Goal: Transaction & Acquisition: Purchase product/service

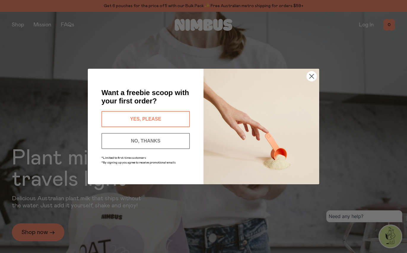
click at [311, 75] on circle "Close dialog" at bounding box center [312, 77] width 10 height 10
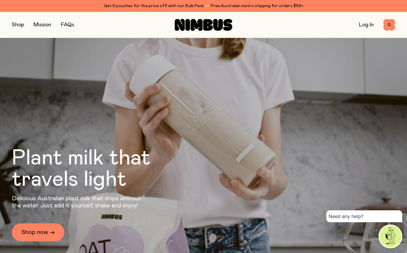
click at [365, 27] on link "Log In" at bounding box center [366, 24] width 15 height 5
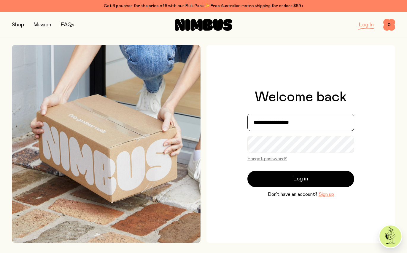
type input "**********"
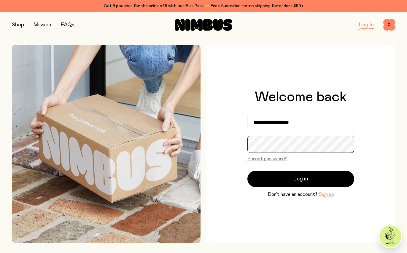
click at [301, 179] on button "Log in" at bounding box center [301, 179] width 107 height 17
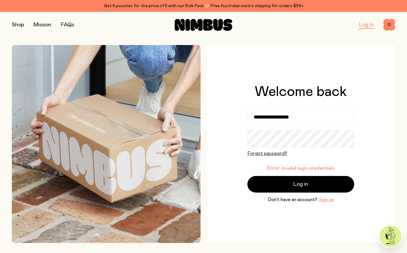
click at [275, 154] on button "Forgot password?" at bounding box center [268, 153] width 40 height 7
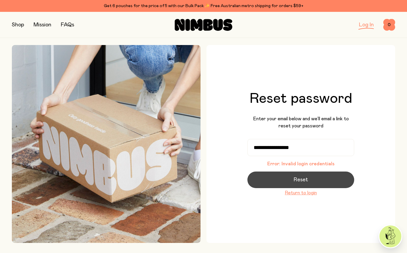
click at [303, 180] on span "Reset" at bounding box center [301, 180] width 14 height 8
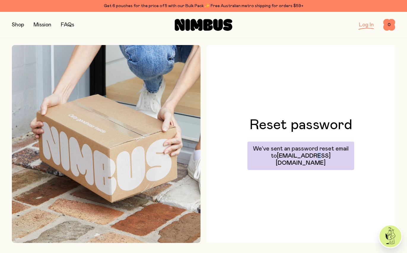
click at [313, 161] on span "[EMAIL_ADDRESS][DOMAIN_NAME]" at bounding box center [303, 159] width 55 height 13
click at [310, 132] on h1 "Reset password" at bounding box center [301, 125] width 103 height 14
click at [363, 25] on link "Log In" at bounding box center [366, 24] width 15 height 5
click at [366, 24] on link "Log In" at bounding box center [366, 24] width 15 height 5
click at [367, 25] on link "Log In" at bounding box center [366, 24] width 15 height 5
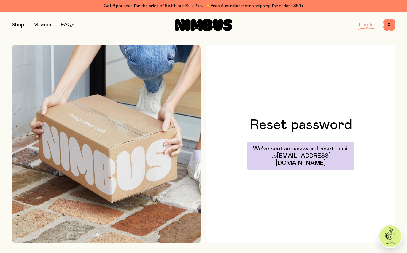
click at [19, 24] on button "button" at bounding box center [18, 25] width 12 height 8
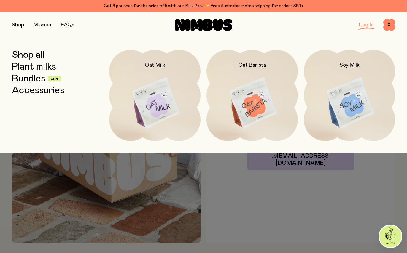
click at [375, 29] on div "Log In 0 0" at bounding box center [331, 25] width 128 height 12
click at [371, 25] on link "Log In" at bounding box center [366, 24] width 15 height 5
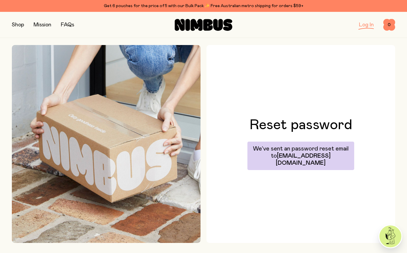
click at [371, 25] on link "Log In" at bounding box center [366, 24] width 15 height 5
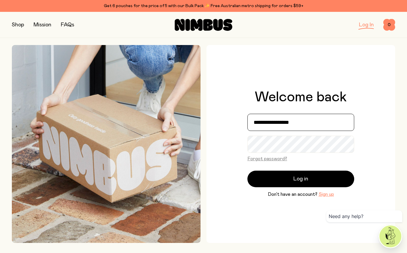
type input "**********"
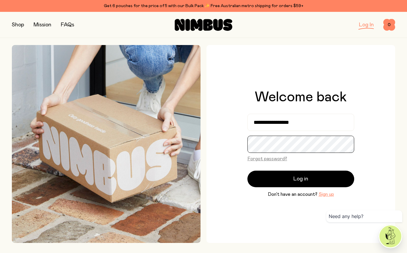
click at [301, 179] on button "Log in" at bounding box center [301, 179] width 107 height 17
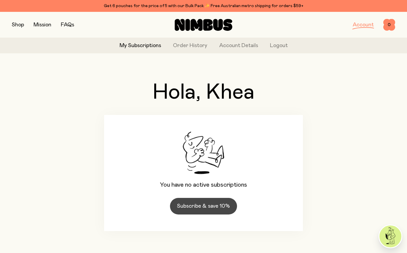
click at [202, 208] on link "Subscribe & save 10%" at bounding box center [203, 206] width 67 height 17
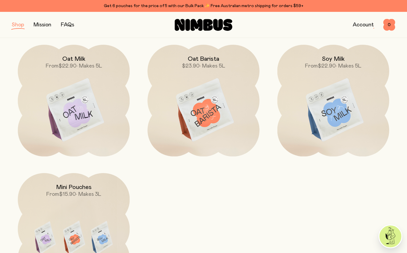
scroll to position [82, 0]
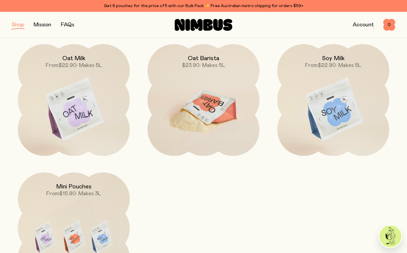
click at [215, 120] on img at bounding box center [203, 109] width 112 height 131
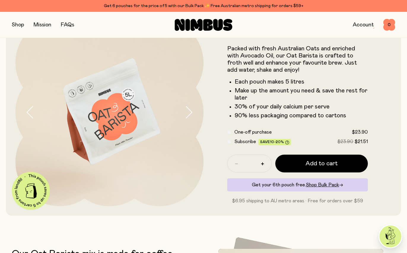
scroll to position [36, 0]
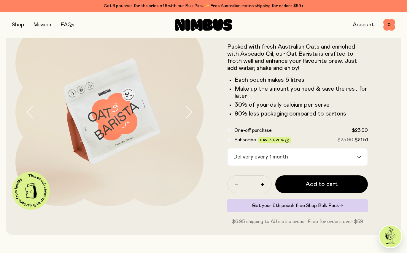
click at [334, 206] on span "Shop Bulk Pack" at bounding box center [322, 206] width 33 height 5
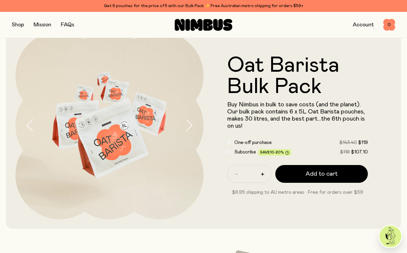
scroll to position [20, 0]
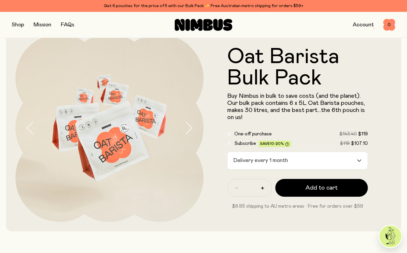
click at [229, 145] on div "Subscribe Save 10-20% $119 $107.10" at bounding box center [297, 143] width 141 height 7
click at [358, 162] on icon "Search for option" at bounding box center [359, 161] width 5 height 2
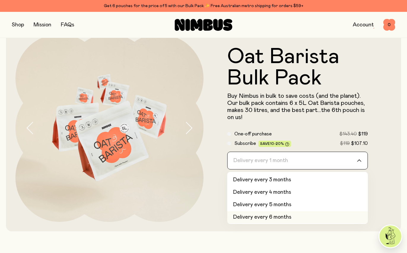
scroll to position [24, 0]
click at [312, 216] on li "Delivery every 6 months" at bounding box center [297, 218] width 141 height 12
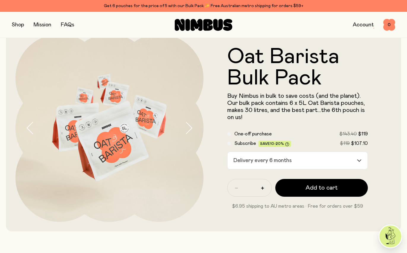
click at [383, 168] on form "Oat Barista Bulk Pack Buy Nimbus in bulk to save costs (and the planet). Our bu…" at bounding box center [298, 128] width 188 height 164
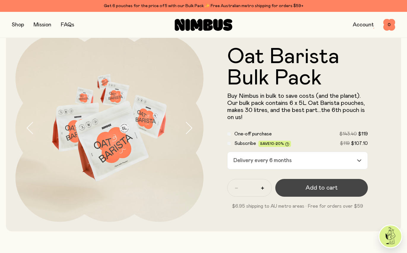
click at [340, 190] on button "Add to cart" at bounding box center [321, 188] width 93 height 18
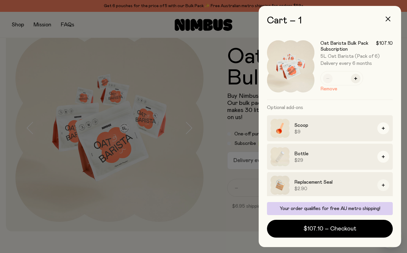
click at [382, 184] on button "button" at bounding box center [383, 186] width 12 height 12
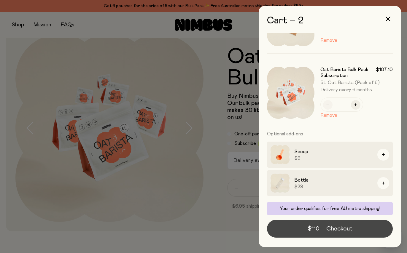
click at [342, 232] on span "$110 – Checkout" at bounding box center [330, 229] width 45 height 8
